Goal: Information Seeking & Learning: Learn about a topic

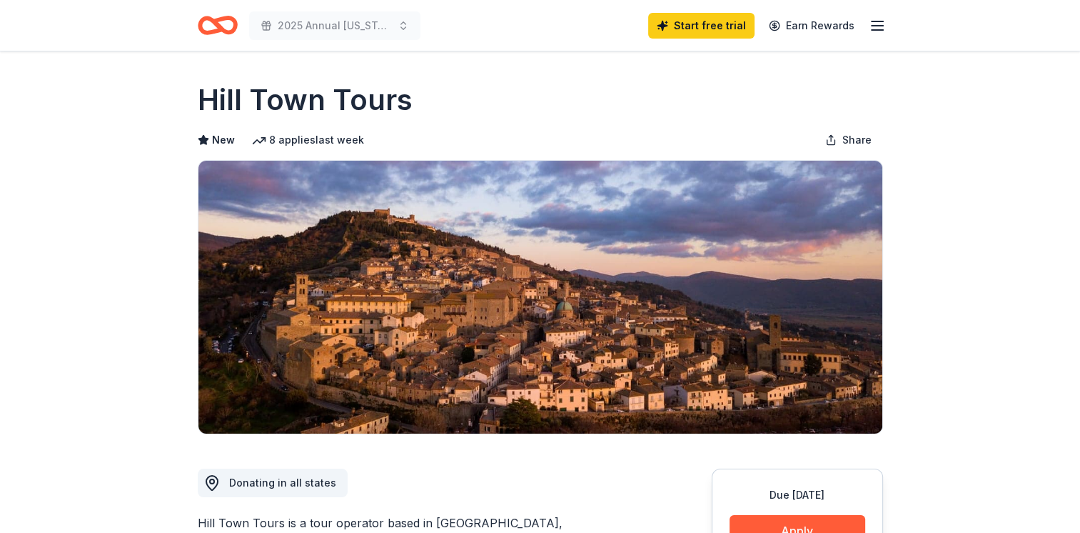
click at [876, 24] on icon "button" at bounding box center [877, 25] width 17 height 17
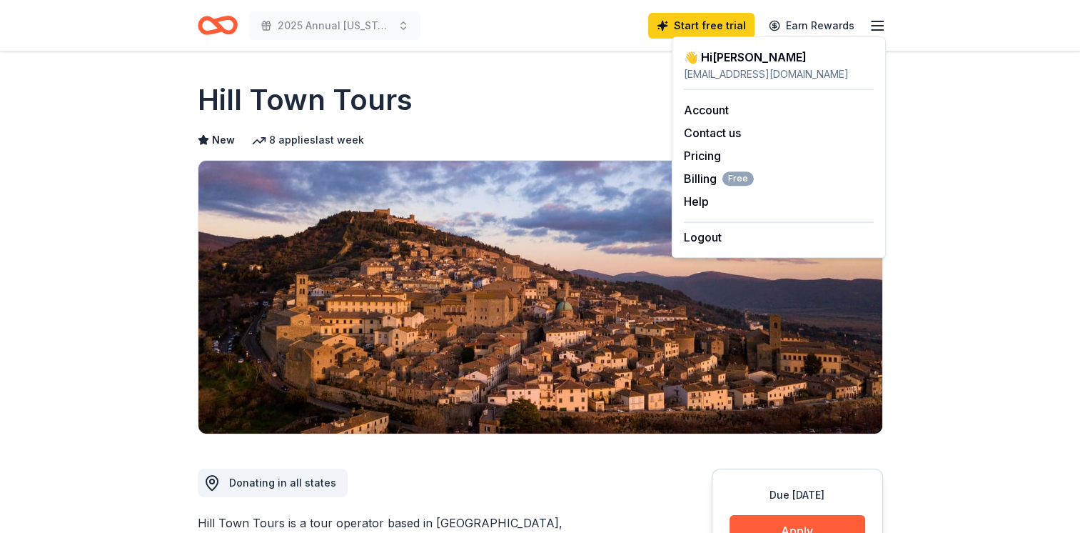
click at [453, 108] on div "Hill Town Tours" at bounding box center [540, 100] width 685 height 40
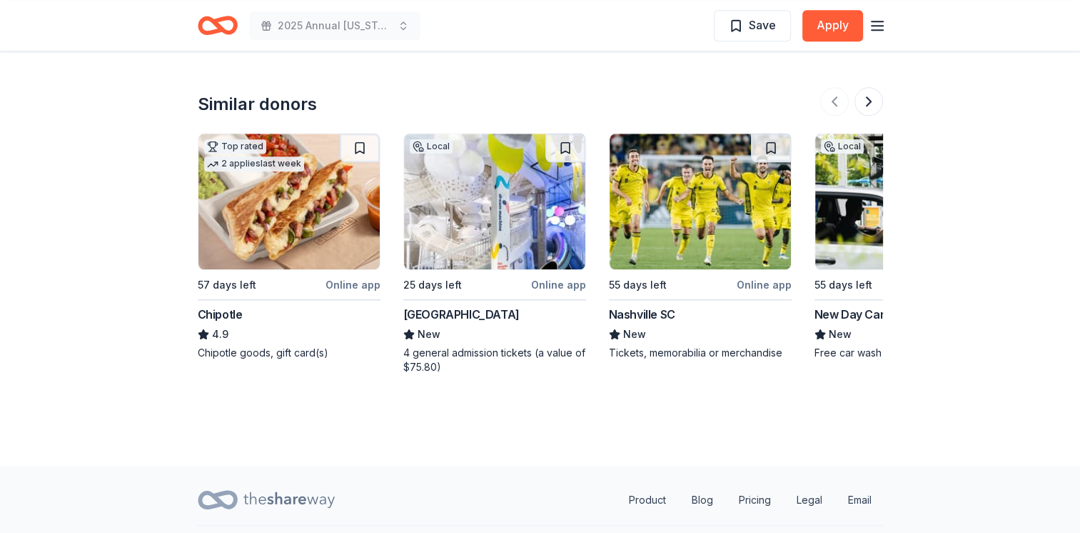
scroll to position [1273, 0]
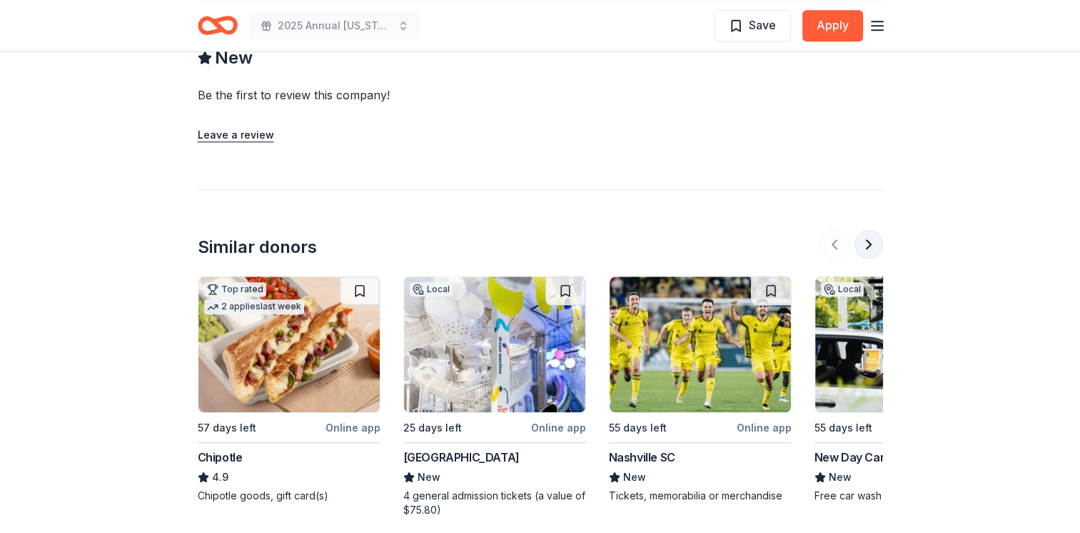
click at [873, 230] on button at bounding box center [868, 244] width 29 height 29
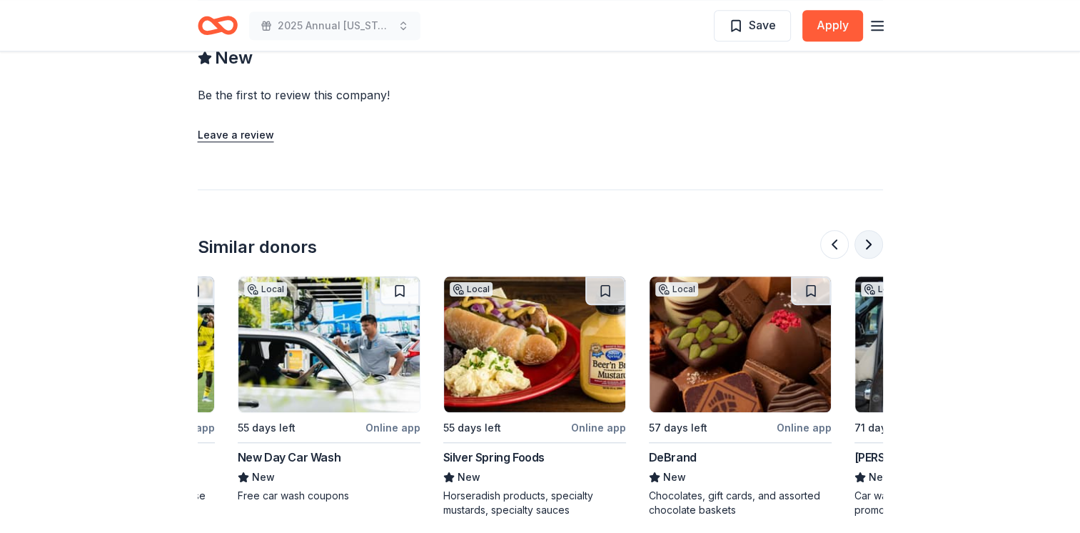
scroll to position [0, 617]
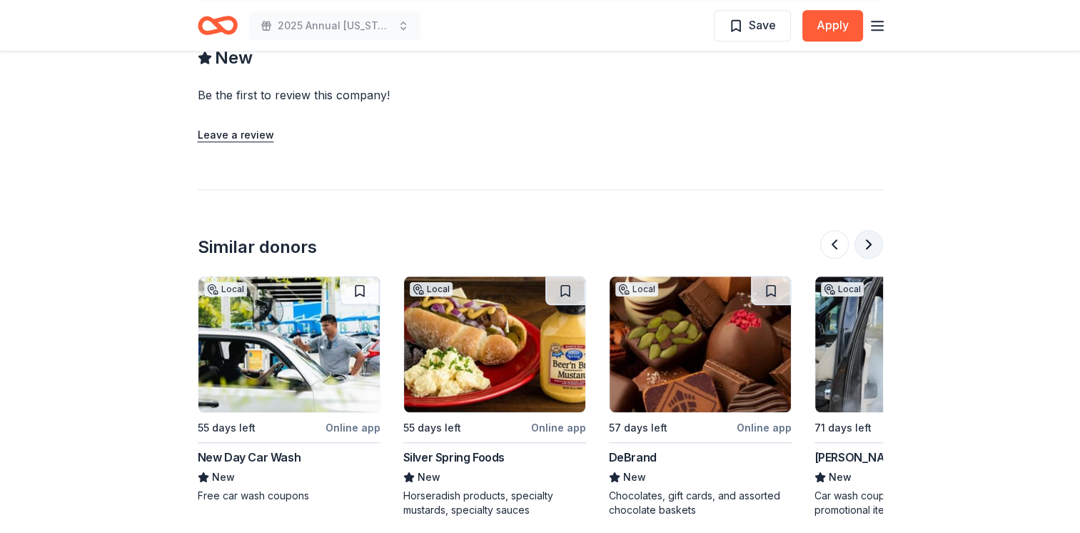
click at [872, 230] on button at bounding box center [868, 244] width 29 height 29
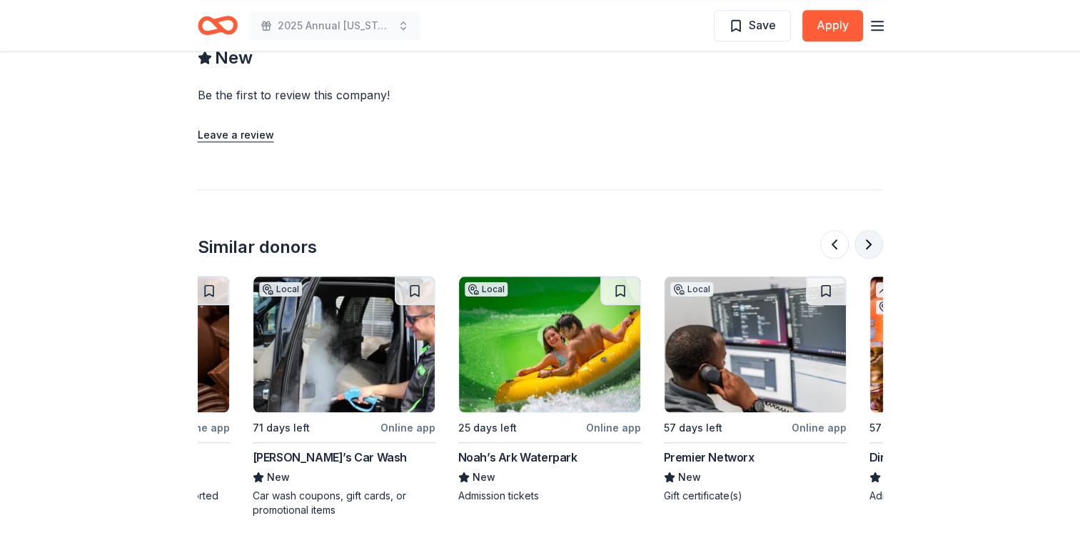
scroll to position [0, 1234]
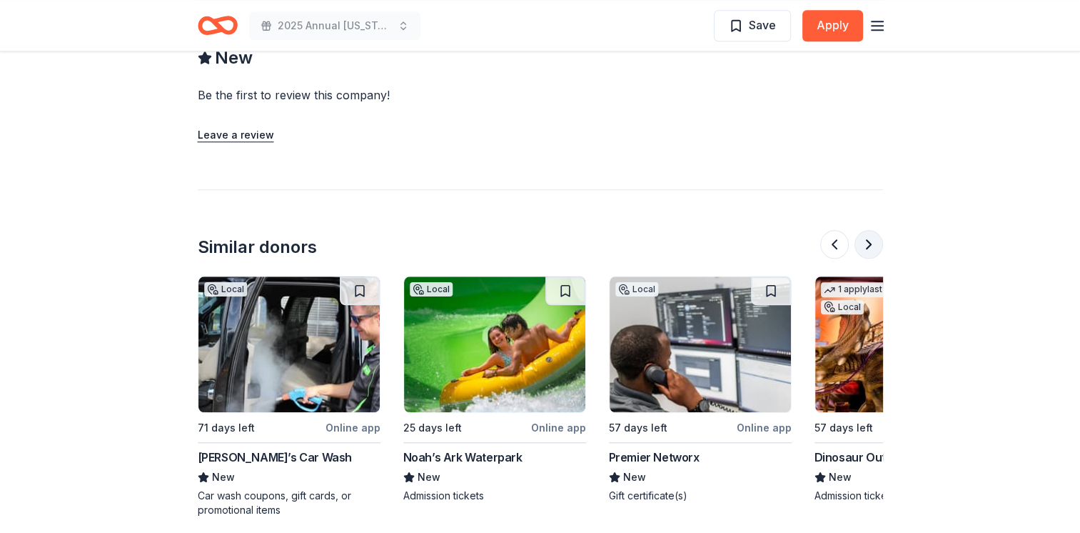
click at [872, 230] on button at bounding box center [868, 244] width 29 height 29
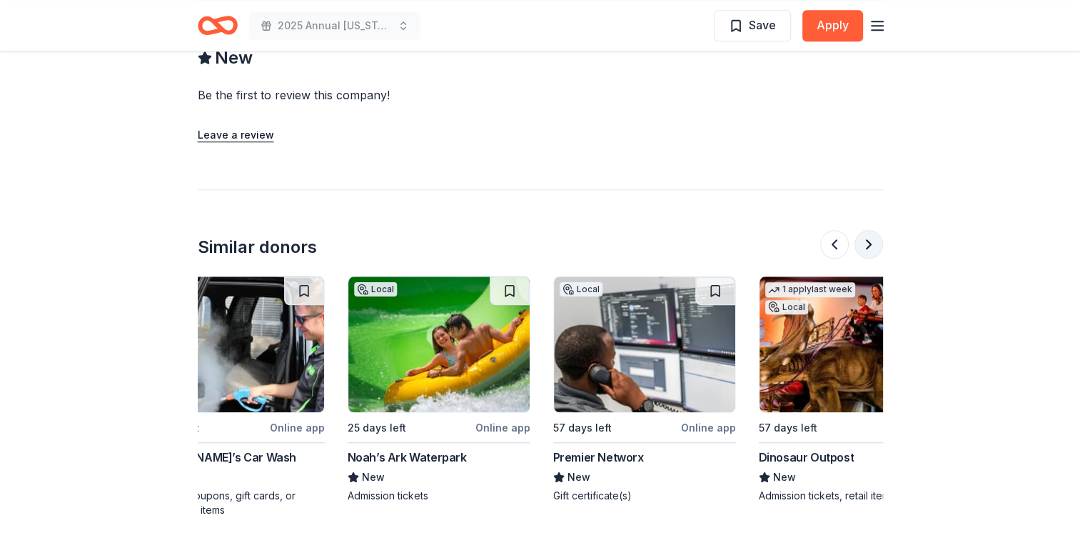
scroll to position [0, 1348]
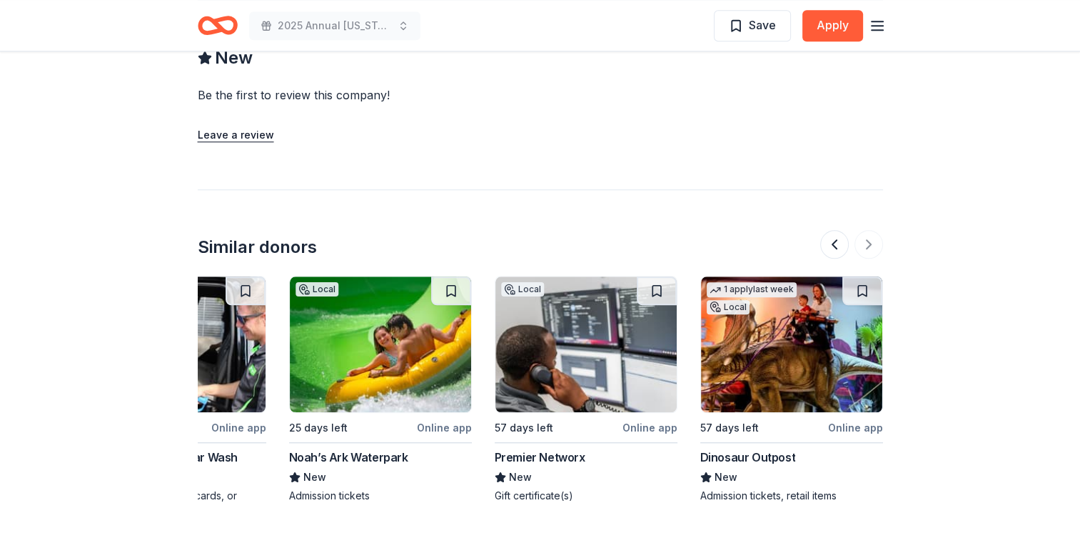
click at [777, 353] on img at bounding box center [791, 344] width 181 height 136
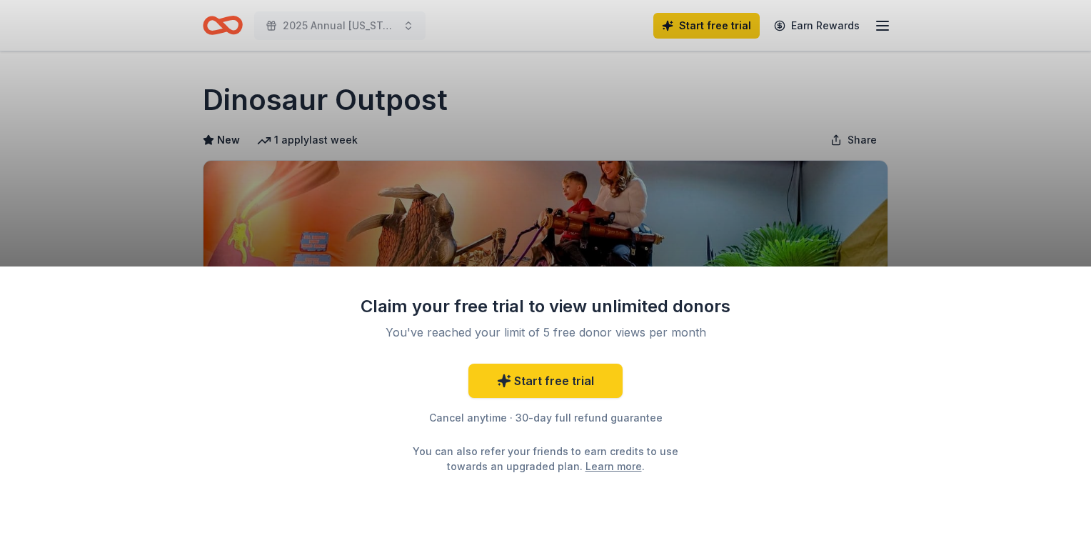
click at [974, 167] on div "Claim your free trial to view unlimited donors You've reached your limit of 5 f…" at bounding box center [545, 266] width 1091 height 533
drag, startPoint x: 449, startPoint y: 102, endPoint x: 298, endPoint y: 101, distance: 150.6
click at [298, 101] on div "Claim your free trial to view unlimited donors You've reached your limit of 5 f…" at bounding box center [545, 266] width 1091 height 533
click at [585, 472] on link "Learn more" at bounding box center [613, 465] width 56 height 15
click at [642, 46] on div "Claim your free trial to view unlimited donors You've reached your limit of 5 f…" at bounding box center [545, 266] width 1091 height 533
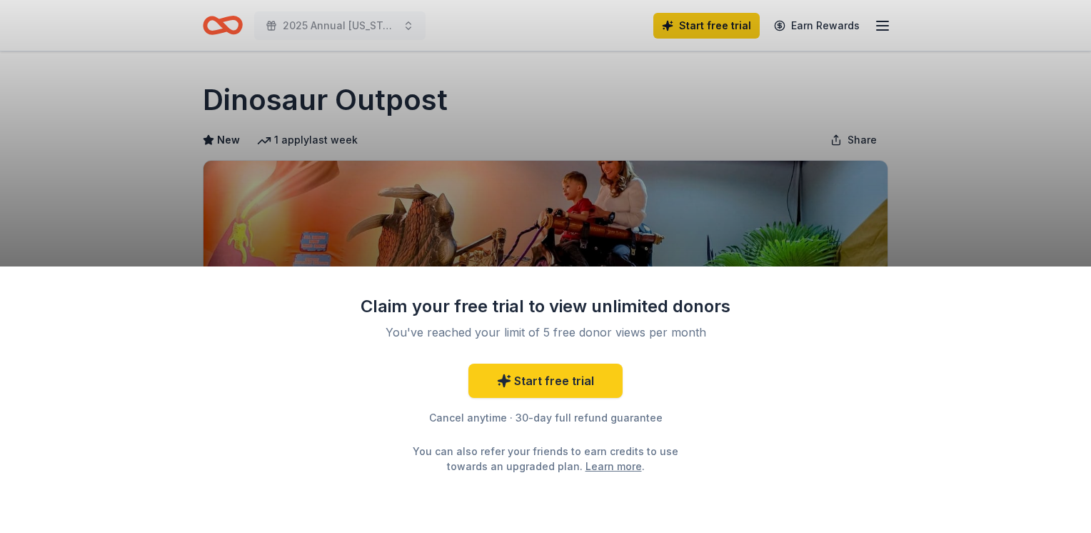
click at [131, 151] on div "Claim your free trial to view unlimited donors You've reached your limit of 5 f…" at bounding box center [545, 266] width 1091 height 533
drag, startPoint x: 96, startPoint y: 132, endPoint x: 340, endPoint y: 22, distance: 267.7
click at [96, 133] on div "Claim your free trial to view unlimited donors You've reached your limit of 5 f…" at bounding box center [545, 266] width 1091 height 533
